Goal: Task Accomplishment & Management: Manage account settings

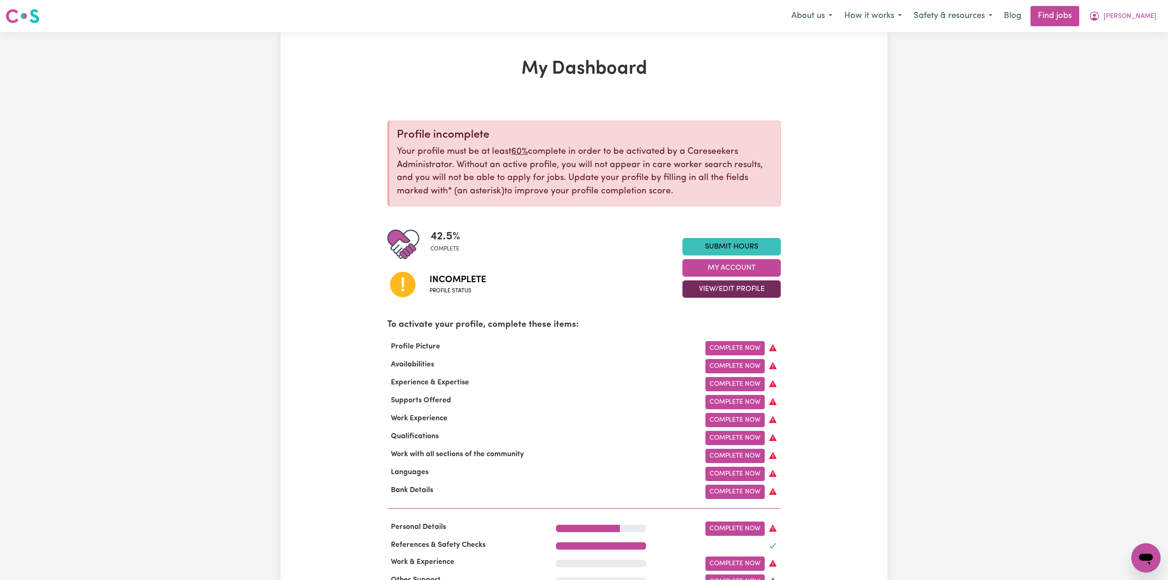
click at [757, 293] on button "View/Edit Profile" at bounding box center [732, 288] width 98 height 17
click at [708, 338] on link "Edit Profile" at bounding box center [726, 331] width 86 height 18
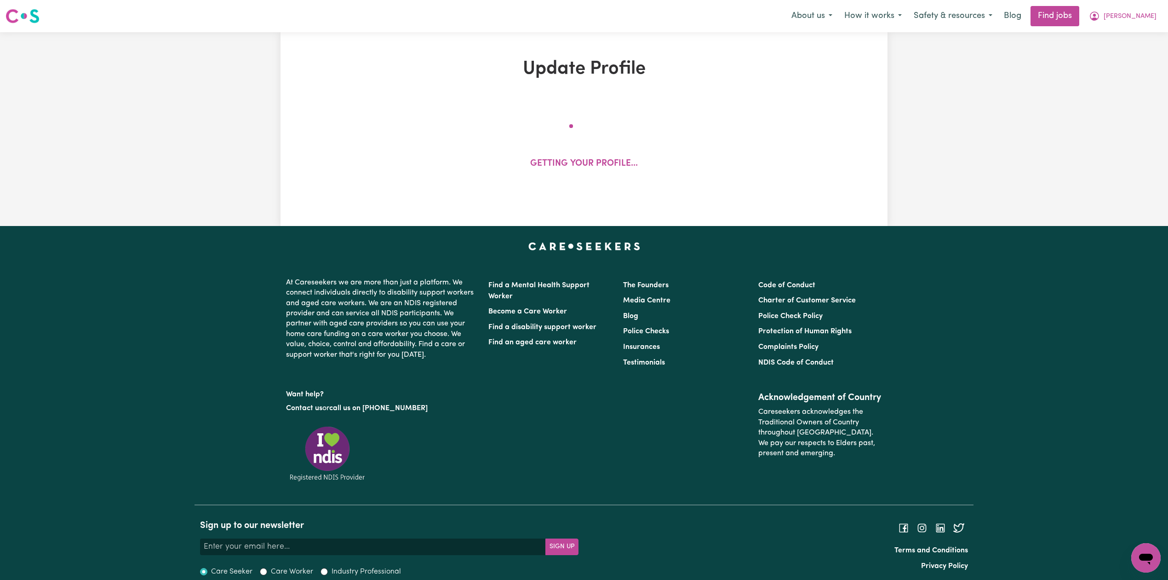
select select "[DEMOGRAPHIC_DATA]"
select select "Student Visa"
select select "Studying a healthcare related degree or qualification"
select select "37"
select select "38"
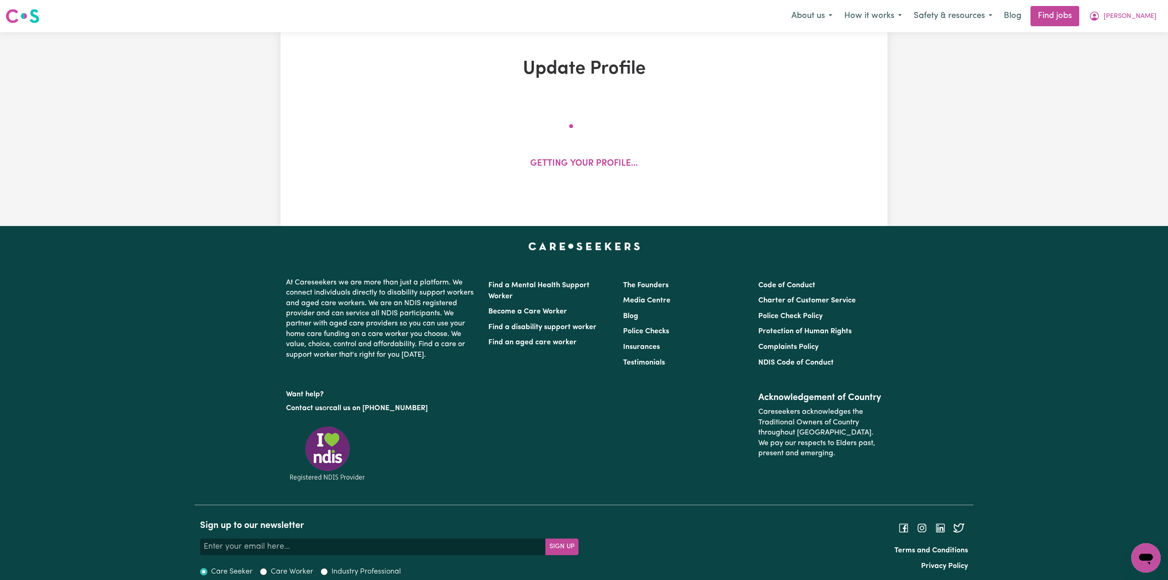
select select "38"
select select "40"
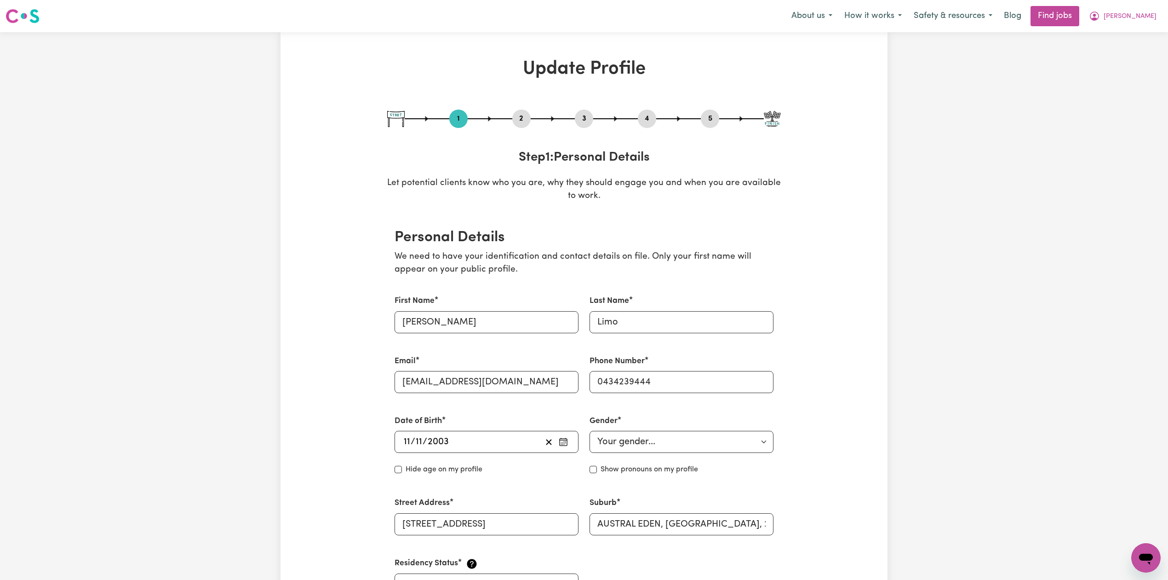
click at [523, 118] on button "2" at bounding box center [521, 119] width 18 height 12
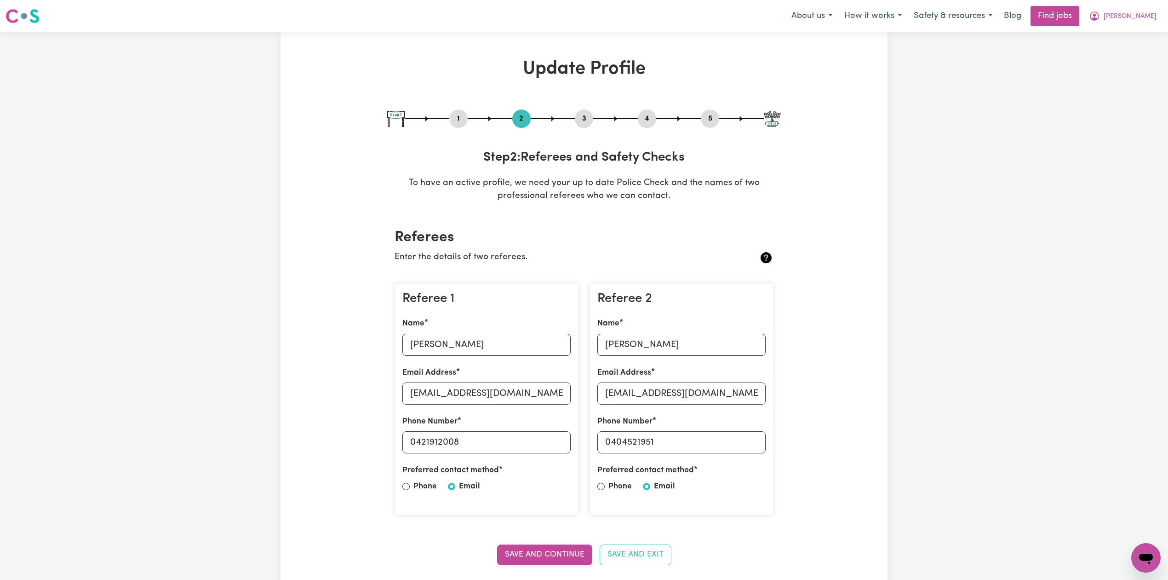
click at [714, 116] on button "5" at bounding box center [710, 119] width 18 height 12
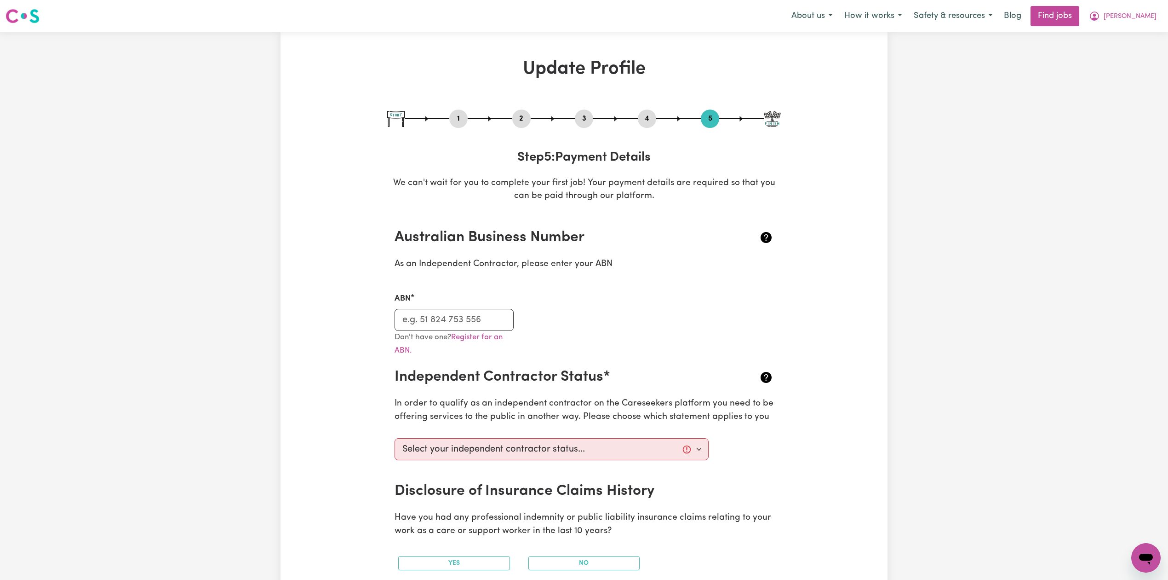
click at [526, 118] on button "2" at bounding box center [521, 119] width 18 height 12
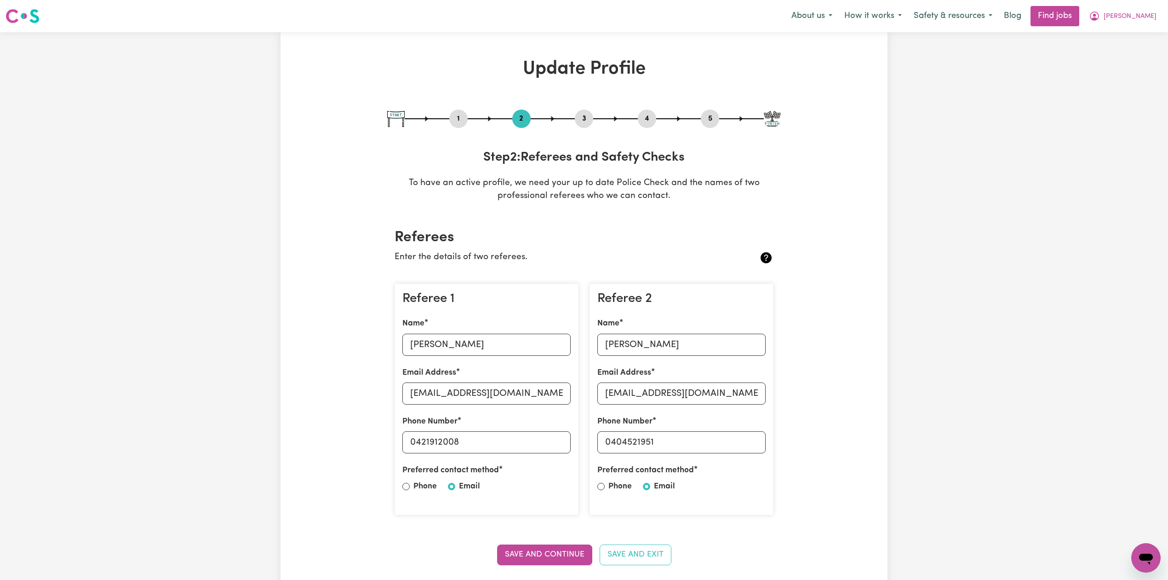
scroll to position [61, 0]
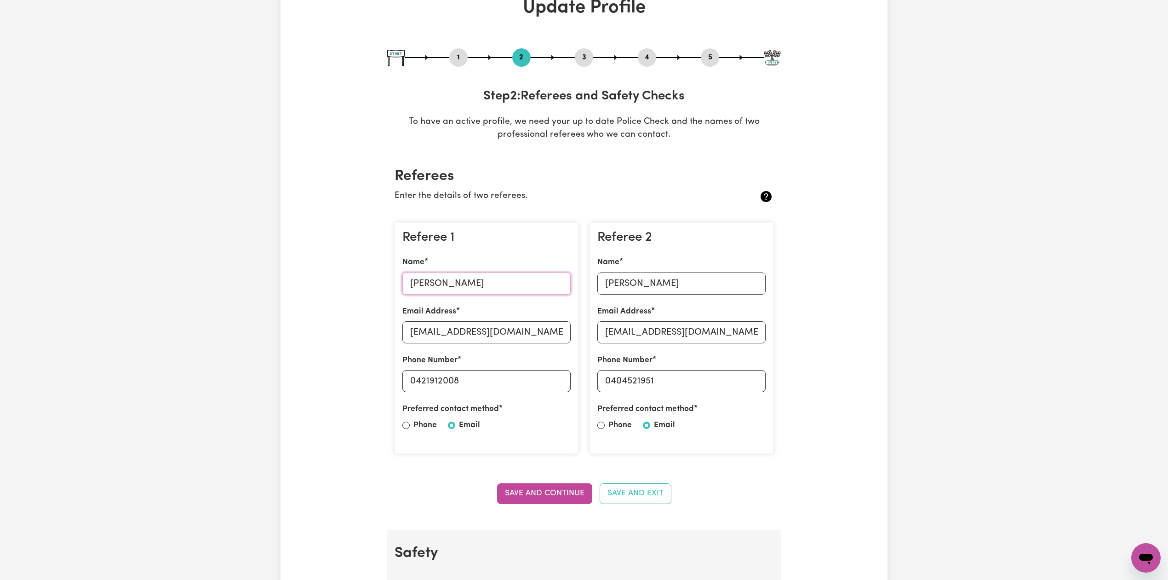
click at [451, 286] on input "[PERSON_NAME]" at bounding box center [487, 283] width 168 height 22
click at [465, 333] on input "[EMAIL_ADDRESS][DOMAIN_NAME]" at bounding box center [487, 332] width 168 height 22
drag, startPoint x: 418, startPoint y: 381, endPoint x: 526, endPoint y: 391, distance: 108.5
click at [526, 391] on input "0421912008" at bounding box center [487, 381] width 168 height 22
click at [656, 282] on input "[PERSON_NAME]" at bounding box center [682, 283] width 168 height 22
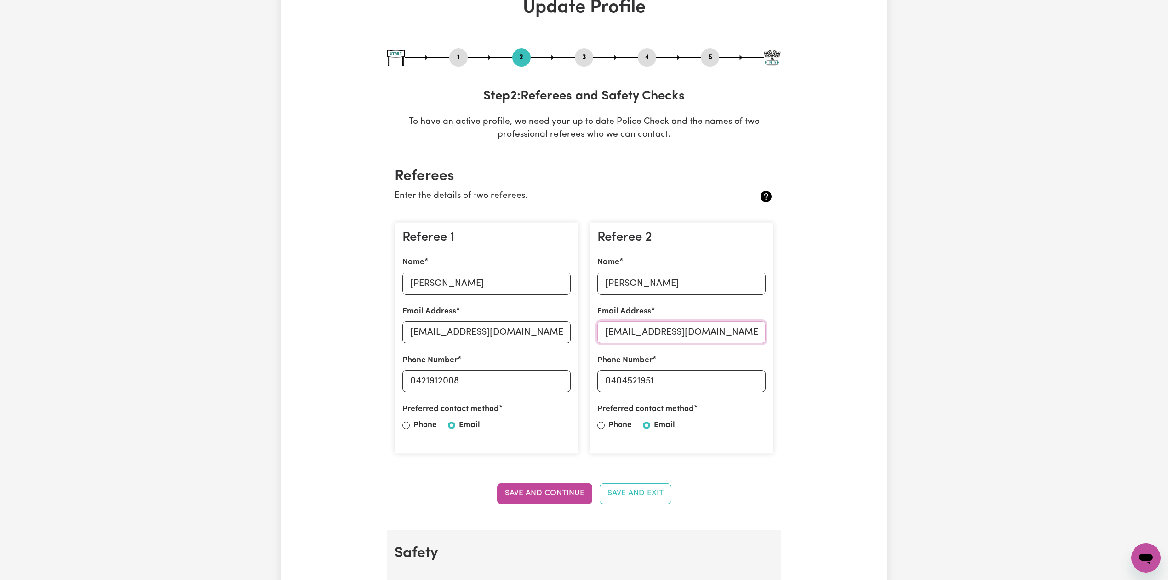
click at [661, 328] on input "[EMAIL_ADDRESS][DOMAIN_NAME]" at bounding box center [682, 332] width 168 height 22
drag, startPoint x: 614, startPoint y: 383, endPoint x: 707, endPoint y: 383, distance: 92.9
click at [707, 383] on input "0404521951" at bounding box center [682, 381] width 168 height 22
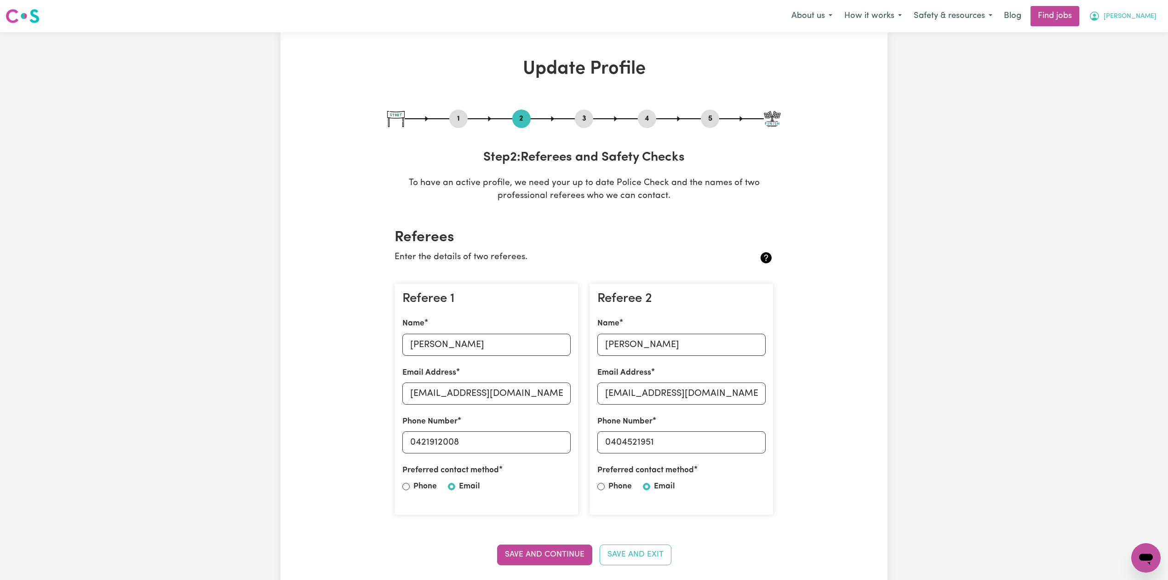
click at [1130, 18] on span "[PERSON_NAME]" at bounding box center [1130, 17] width 53 height 10
click at [1117, 67] on link "Logout" at bounding box center [1126, 70] width 73 height 17
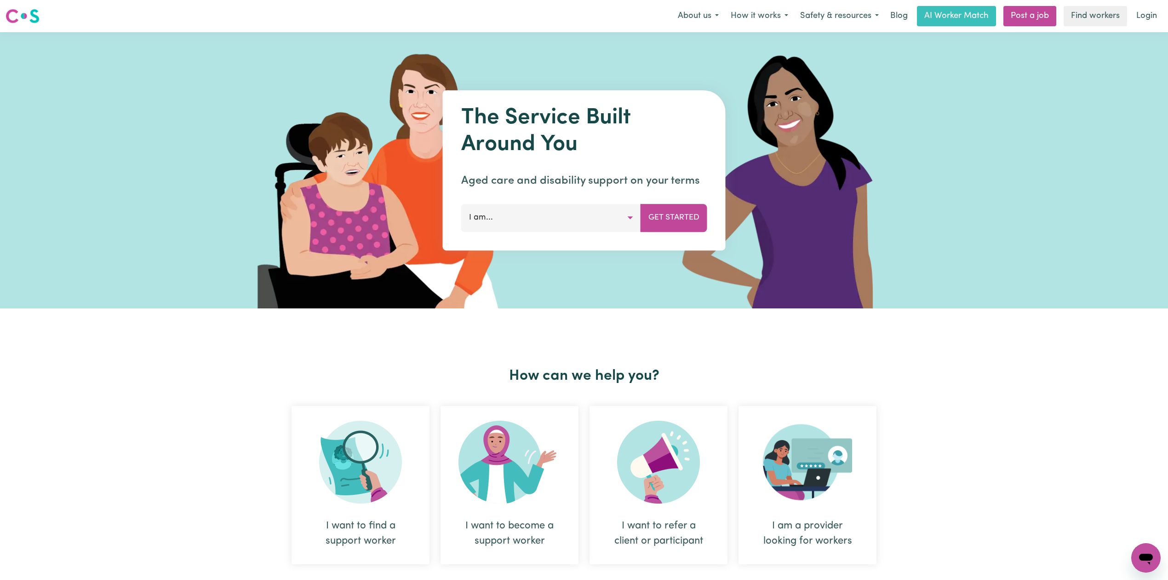
click at [1165, 22] on div "Menu About us How it works Safety & resources Blog AI Worker Match Post a job F…" at bounding box center [584, 16] width 1168 height 21
click at [1152, 10] on link "Login" at bounding box center [1147, 16] width 32 height 20
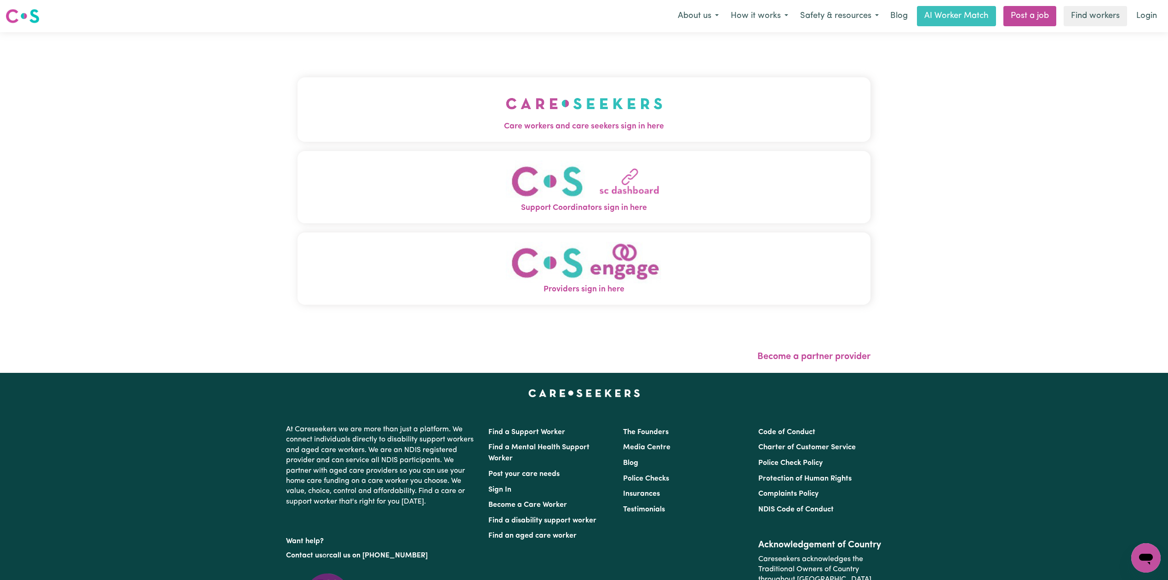
click at [506, 110] on img "Care workers and care seekers sign in here" at bounding box center [584, 103] width 157 height 34
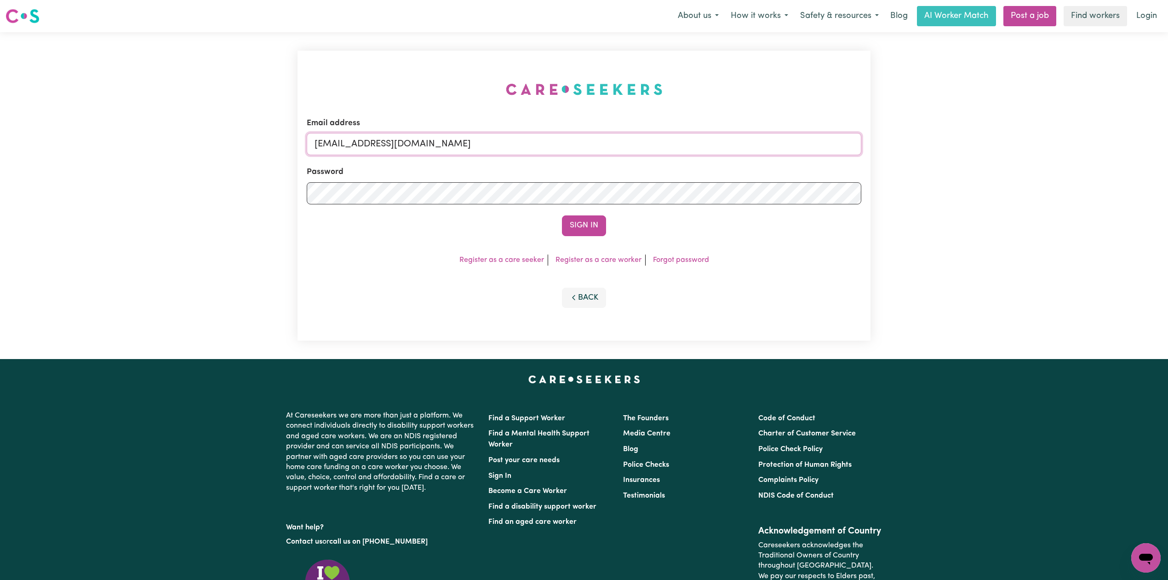
drag, startPoint x: 351, startPoint y: 147, endPoint x: 358, endPoint y: 166, distance: 19.5
click at [352, 147] on input "[EMAIL_ADDRESS][DOMAIN_NAME]" at bounding box center [584, 144] width 555 height 22
drag, startPoint x: 361, startPoint y: 140, endPoint x: 642, endPoint y: 151, distance: 281.3
click at [642, 151] on input "Superuser~[EMAIL_ADDRESS][DOMAIN_NAME]" at bounding box center [584, 144] width 555 height 22
type input "Superuser~[EMAIL_ADDRESS][DOMAIN_NAME]"
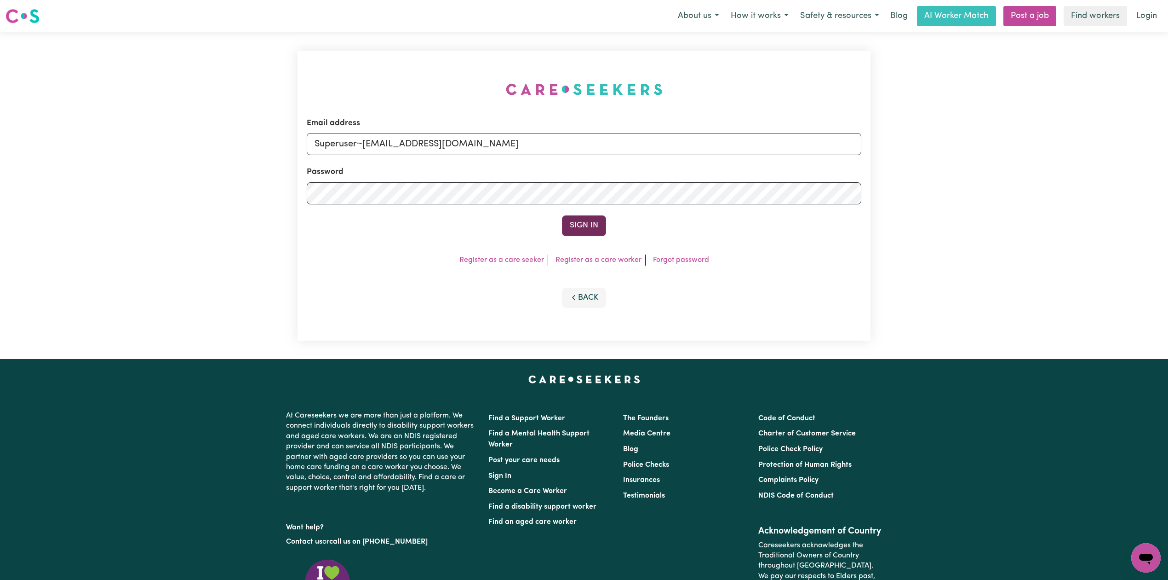
drag, startPoint x: 613, startPoint y: 229, endPoint x: 600, endPoint y: 225, distance: 13.8
click at [611, 229] on div "Sign In" at bounding box center [584, 225] width 555 height 20
click at [600, 225] on button "Sign In" at bounding box center [584, 225] width 44 height 20
